Goal: Information Seeking & Learning: Learn about a topic

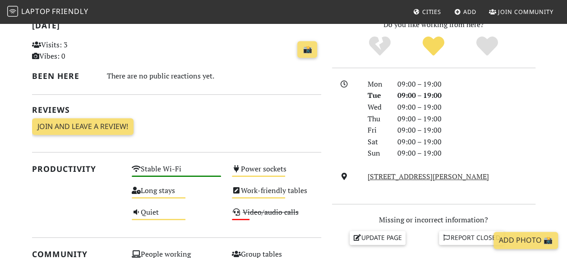
scroll to position [314, 0]
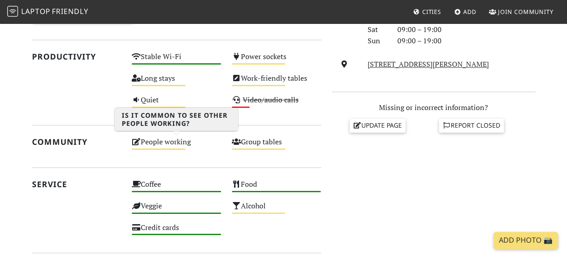
click at [144, 146] on div "People working Medium" at bounding box center [176, 146] width 100 height 22
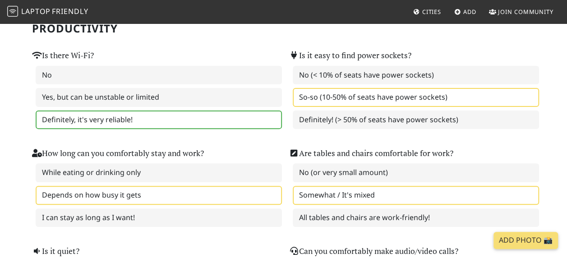
scroll to position [87, 0]
click at [284, 133] on div "Are tables and chairs comfortable for work? No (or very small amount) Somewhat …" at bounding box center [412, 181] width 257 height 98
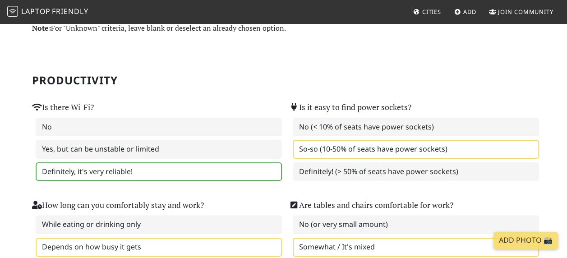
scroll to position [0, 0]
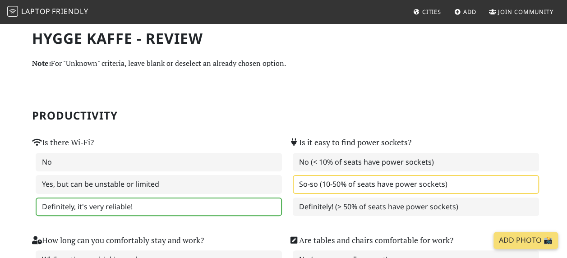
click at [46, 13] on span "Laptop" at bounding box center [35, 11] width 29 height 10
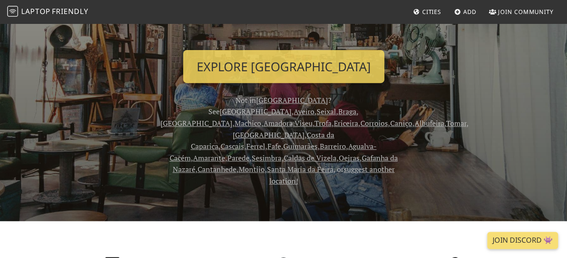
scroll to position [141, 0]
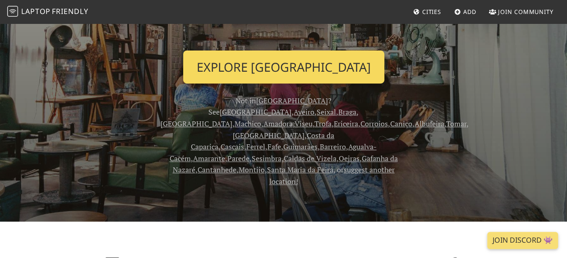
click at [280, 69] on link "Explore Lisbon" at bounding box center [283, 67] width 201 height 33
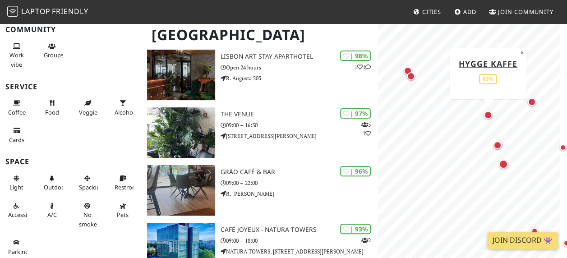
click at [485, 119] on div "Map marker" at bounding box center [488, 115] width 12 height 12
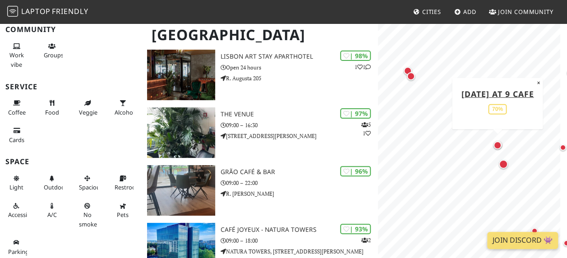
click at [498, 147] on div "Map marker" at bounding box center [497, 145] width 8 height 8
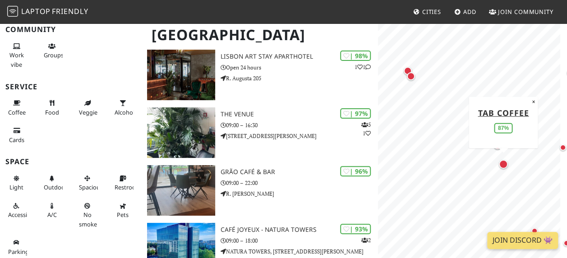
click at [503, 166] on div "Map marker" at bounding box center [503, 164] width 9 height 9
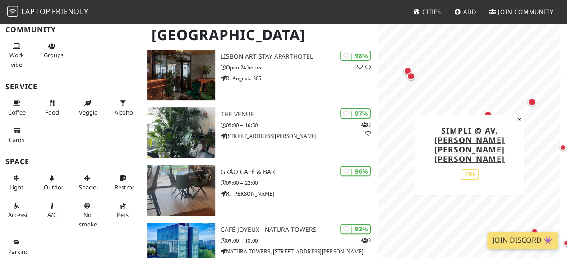
click at [531, 106] on div "Map marker" at bounding box center [532, 102] width 12 height 12
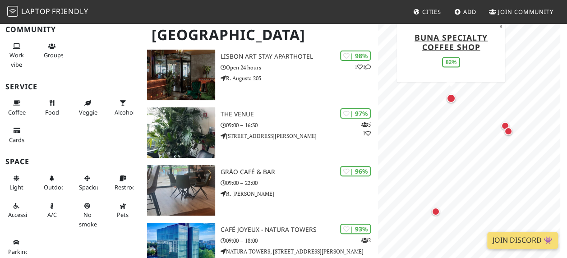
click at [451, 96] on div "Map marker" at bounding box center [450, 98] width 9 height 9
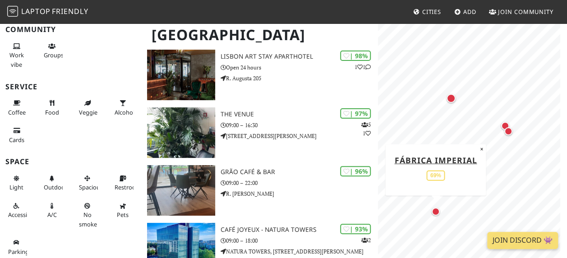
click at [436, 213] on div "Map marker" at bounding box center [436, 211] width 8 height 8
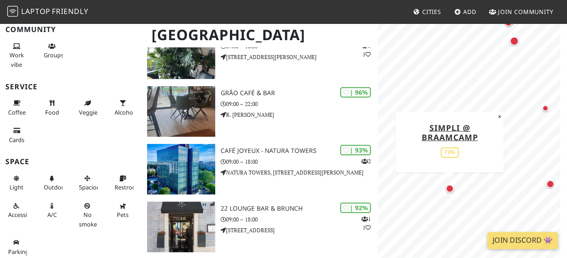
click at [451, 189] on div "Map marker" at bounding box center [449, 188] width 8 height 8
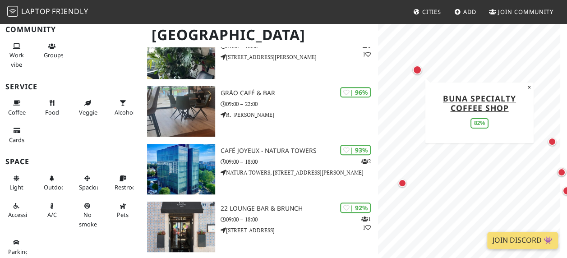
click at [421, 64] on div "Map marker" at bounding box center [417, 70] width 13 height 13
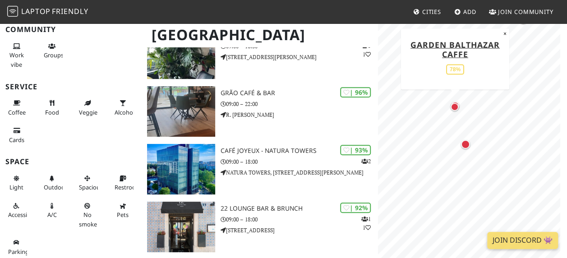
click at [459, 100] on div "Map marker" at bounding box center [455, 106] width 12 height 12
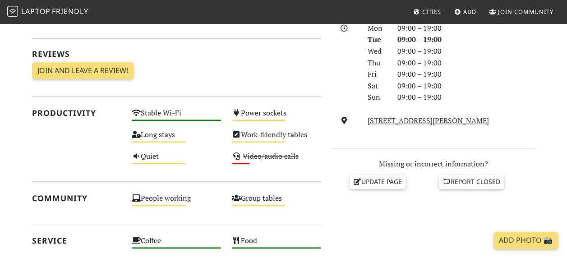
scroll to position [237, 0]
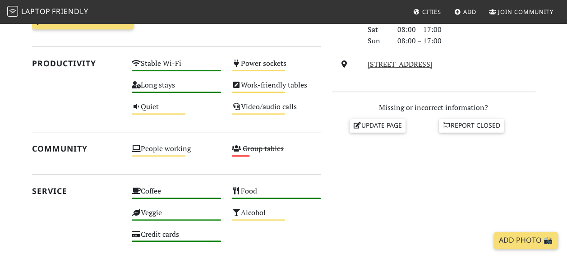
scroll to position [248, 0]
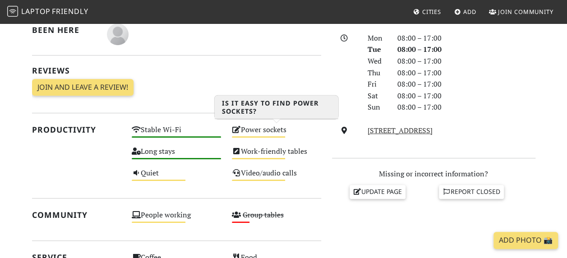
click at [267, 132] on div "Power sockets Medium" at bounding box center [276, 134] width 100 height 22
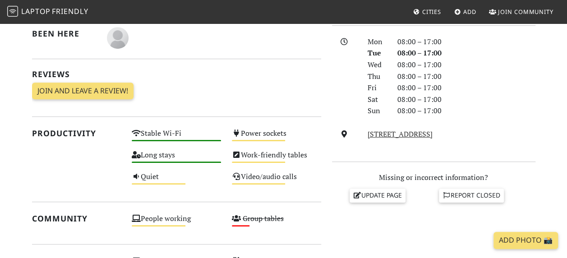
scroll to position [249, 0]
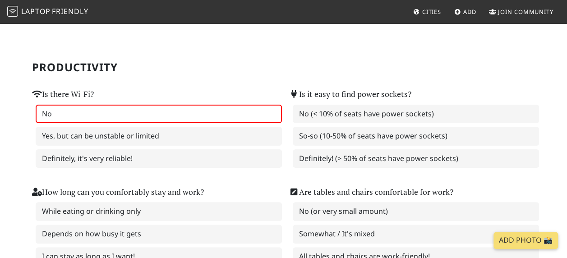
scroll to position [48, 0]
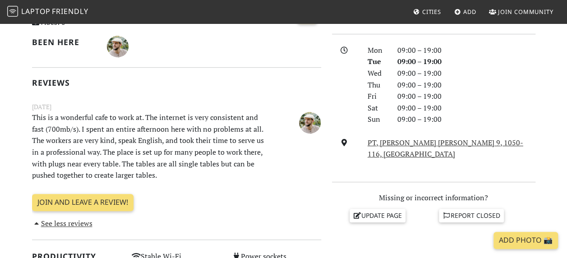
scroll to position [236, 0]
click at [260, 166] on p "This is a wonderful cafe to work at. The internet is very consistent and fast (…" at bounding box center [152, 145] width 250 height 69
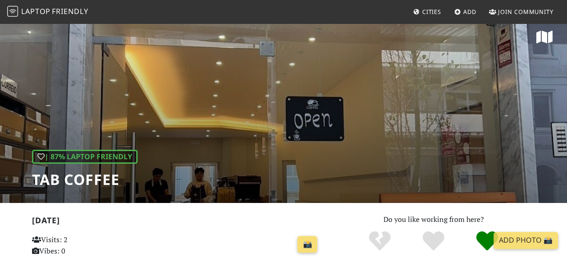
scroll to position [6, 0]
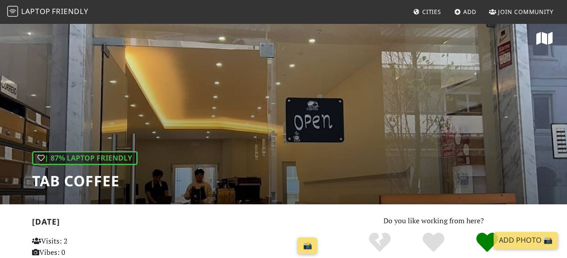
click at [258, 129] on div "| 87% Laptop Friendly TAB coffee" at bounding box center [283, 111] width 567 height 188
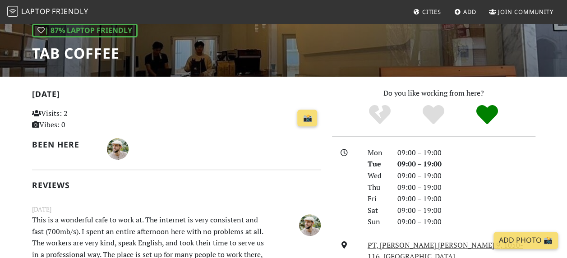
scroll to position [135, 0]
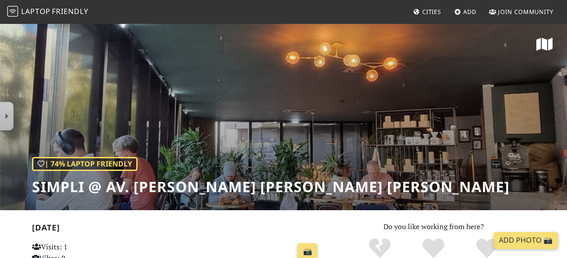
click at [183, 102] on div "| 74% Laptop Friendly Simpli @ Av. [PERSON_NAME] [PERSON_NAME] [PERSON_NAME]" at bounding box center [283, 117] width 567 height 188
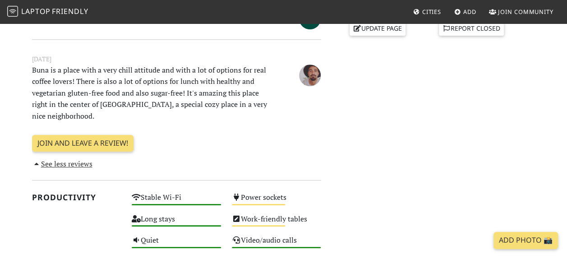
scroll to position [413, 0]
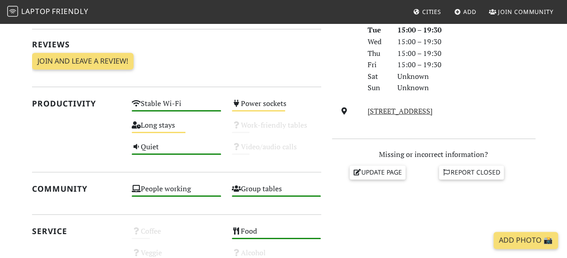
scroll to position [271, 0]
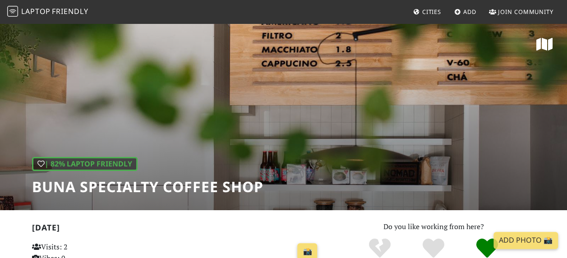
click at [458, 53] on div "| 82% Laptop Friendly Buna specialty coffee shop" at bounding box center [283, 117] width 567 height 188
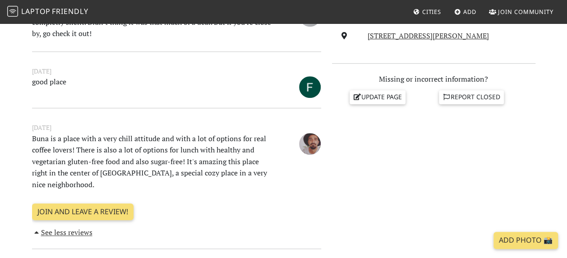
scroll to position [344, 0]
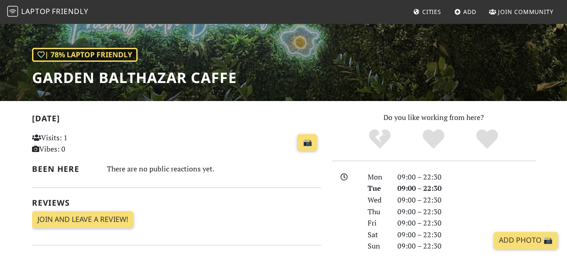
scroll to position [92, 0]
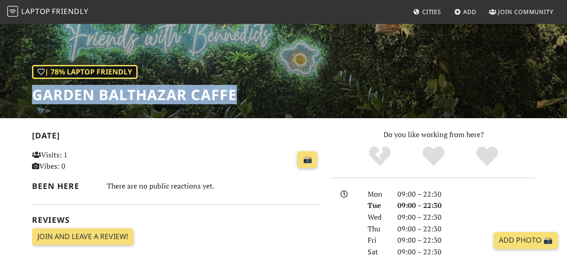
drag, startPoint x: 242, startPoint y: 99, endPoint x: 33, endPoint y: 105, distance: 208.4
click at [33, 105] on div "| 78% Laptop Friendly Garden Balthazar Caffe" at bounding box center [283, 25] width 567 height 188
copy h1 "Garden Balthazar Caffe"
